Goal: Complete application form

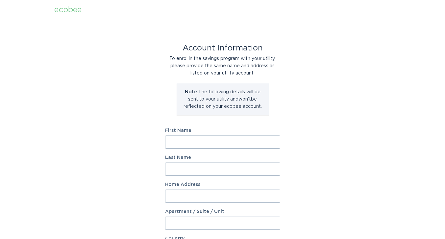
click at [209, 144] on input "First Name" at bounding box center [222, 141] width 115 height 13
drag, startPoint x: 209, startPoint y: 144, endPoint x: 226, endPoint y: 165, distance: 26.7
click at [226, 165] on form "First Name Last Name Home Address Apartment / Suite / Unit Country Select a cou…" at bounding box center [222, 242] width 115 height 229
type input "Subramaniam"
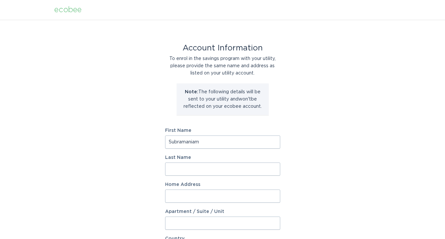
type input "[PERSON_NAME]"
type input "[STREET_ADDRESS]"
select select "US"
type input "[GEOGRAPHIC_DATA]"
type input "01730"
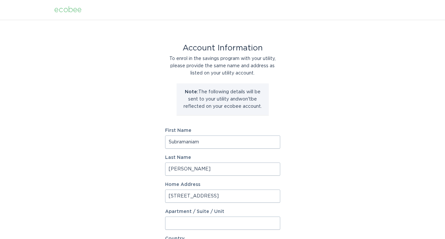
select select "MA"
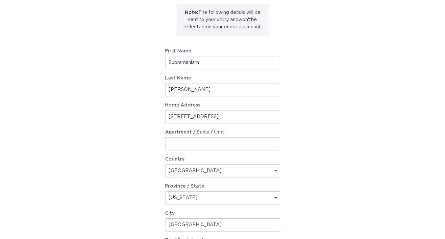
scroll to position [82, 0]
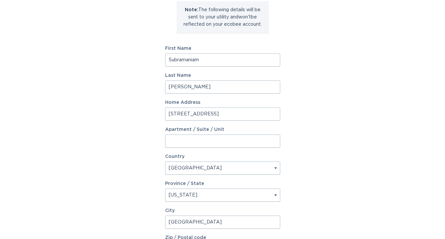
click at [230, 115] on input "[STREET_ADDRESS]" at bounding box center [222, 113] width 115 height 13
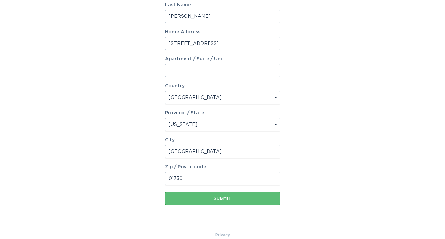
scroll to position [162, 0]
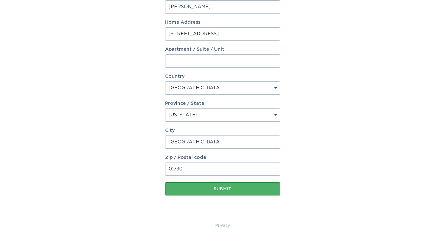
type input "[STREET_ADDRESS]"
click at [238, 187] on div "Submit" at bounding box center [223, 189] width 109 height 4
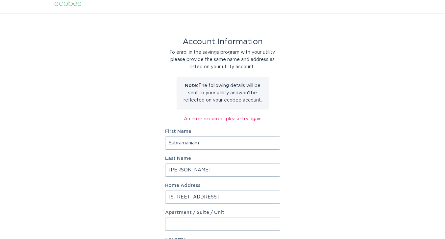
scroll to position [0, 0]
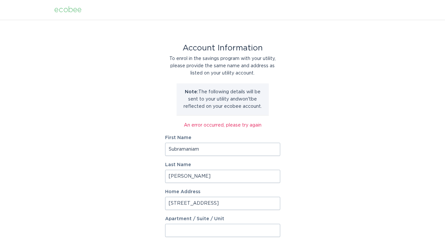
click at [171, 175] on input "[PERSON_NAME]" at bounding box center [222, 176] width 115 height 13
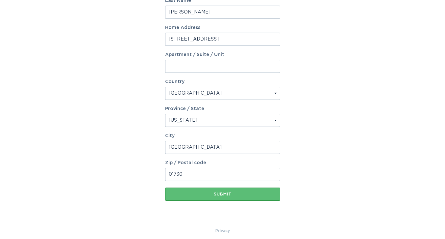
scroll to position [164, 0]
type input "[PERSON_NAME]"
click at [224, 196] on button "Submit" at bounding box center [222, 193] width 115 height 13
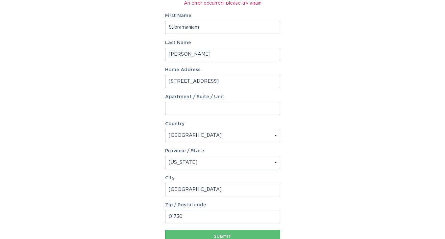
scroll to position [122, 0]
click at [168, 54] on input "[PERSON_NAME]" at bounding box center [222, 53] width 115 height 13
